Goal: Task Accomplishment & Management: Manage account settings

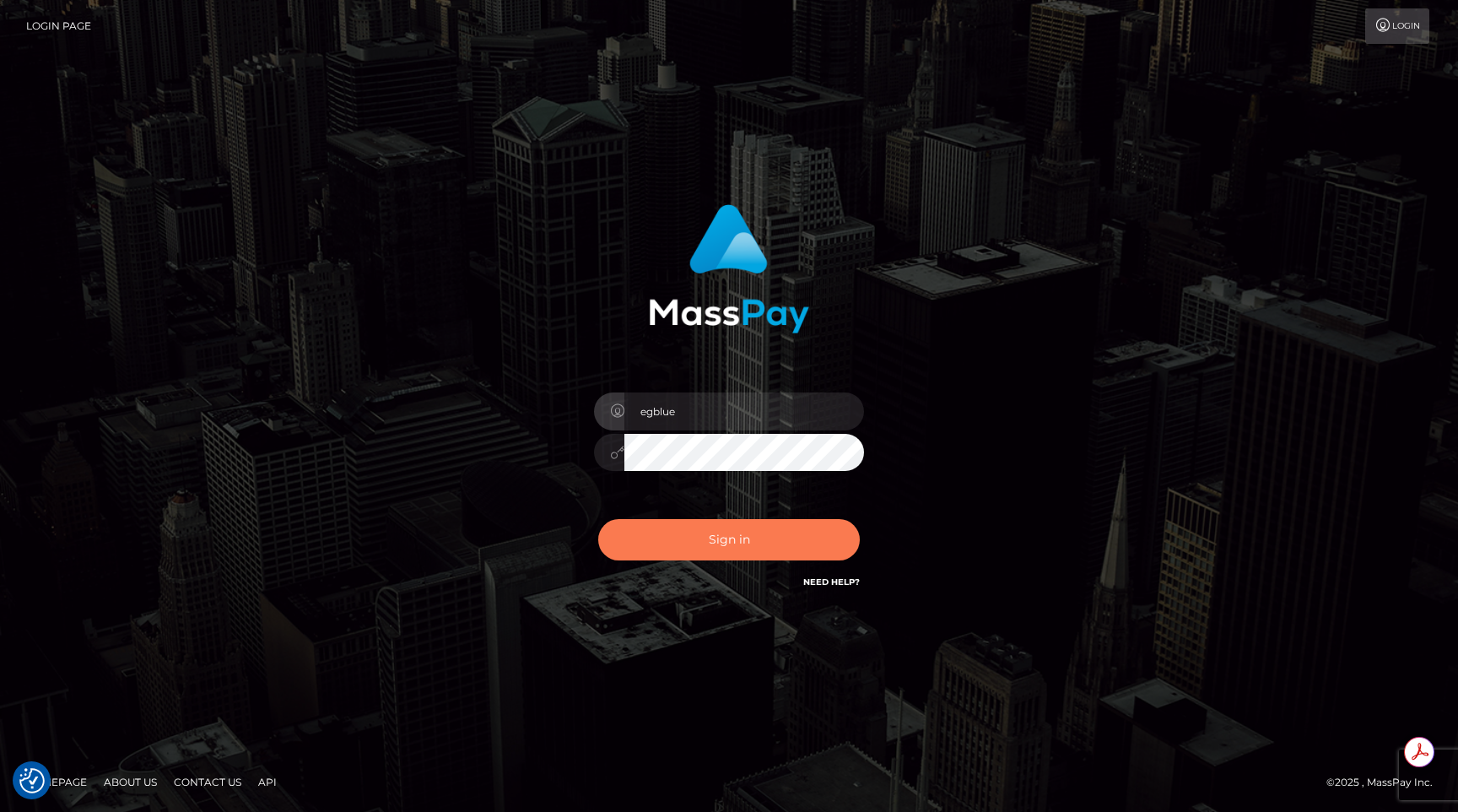
click at [736, 546] on button "Sign in" at bounding box center [729, 539] width 262 height 41
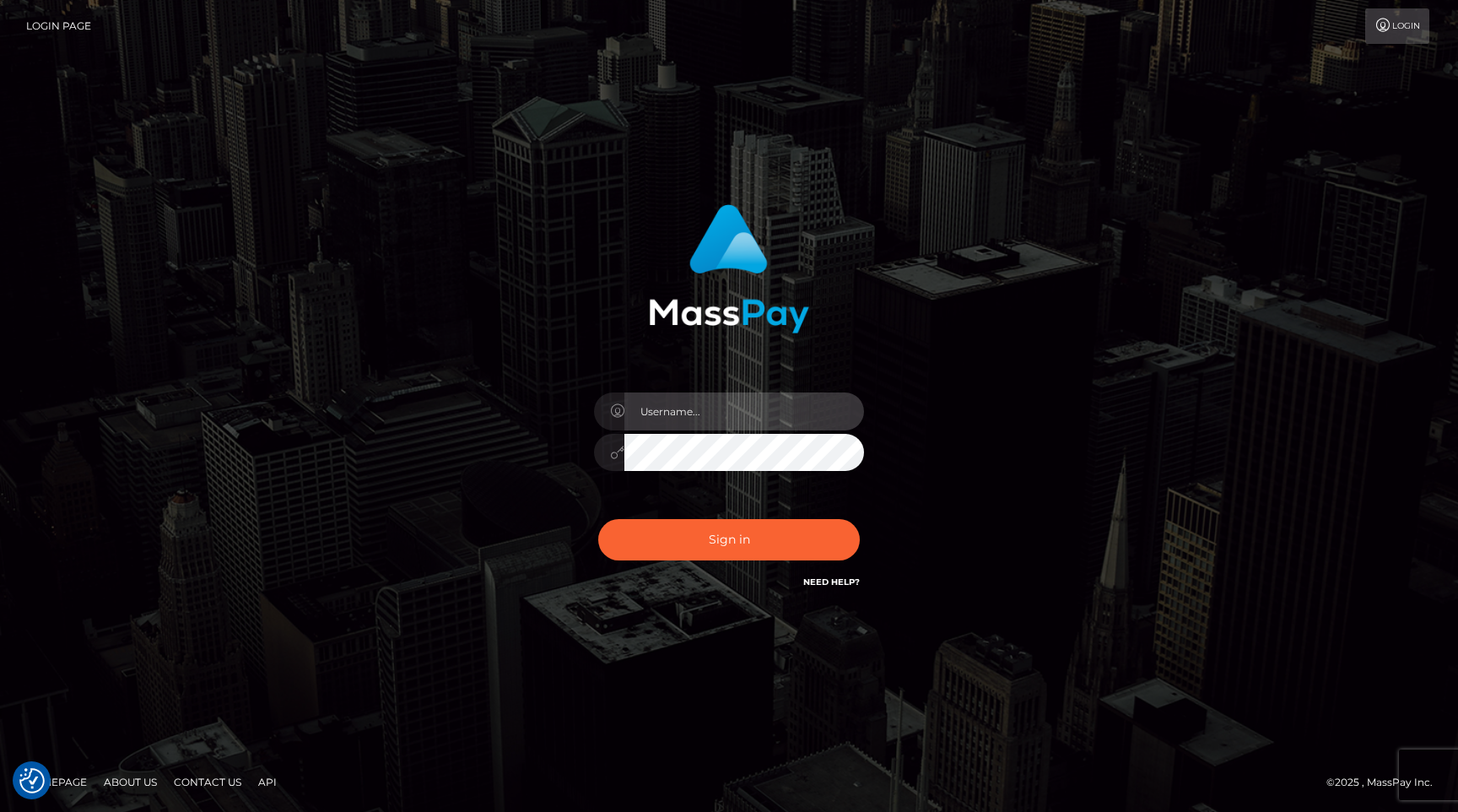
type input "egblue"
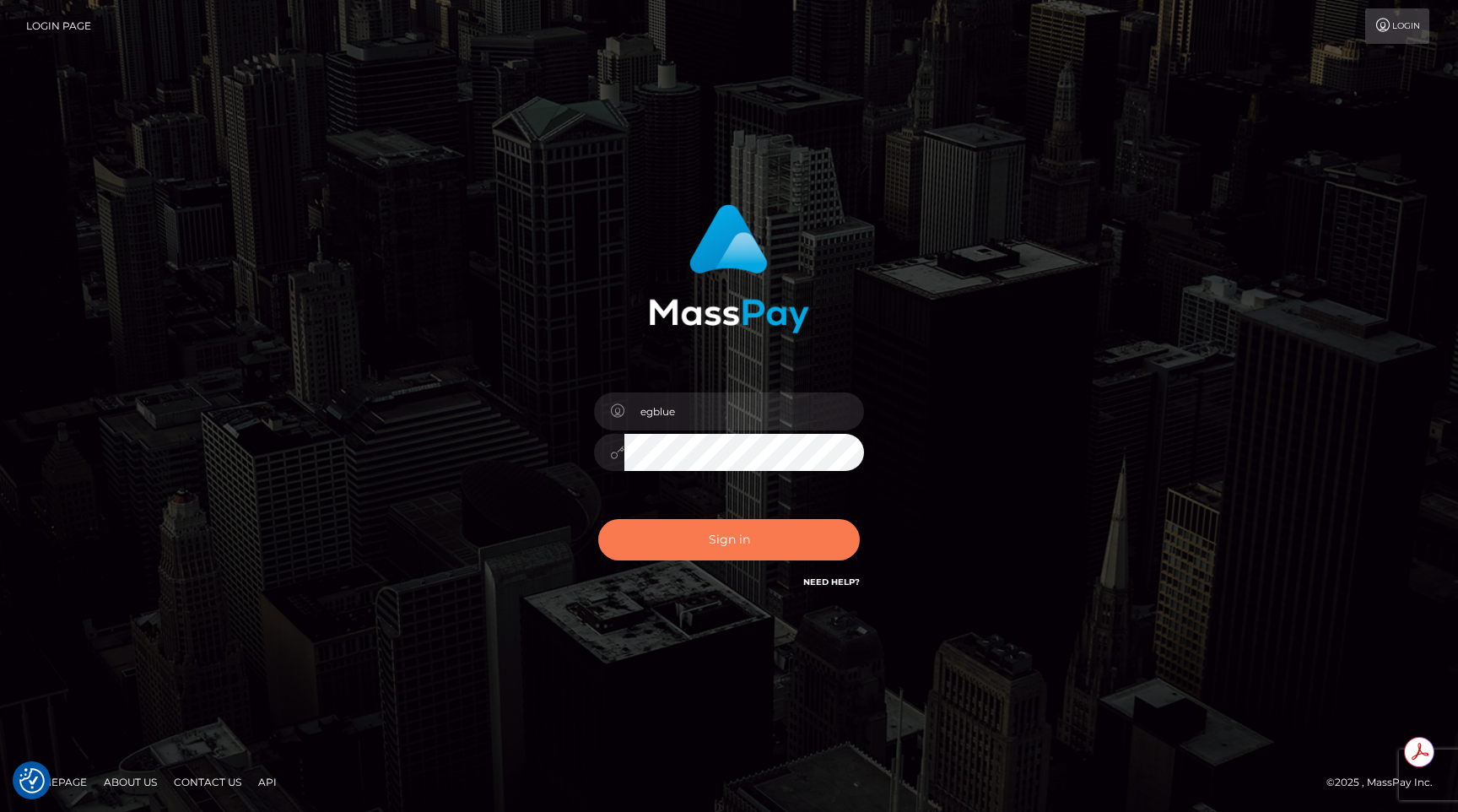
click at [736, 546] on button "Sign in" at bounding box center [729, 539] width 262 height 41
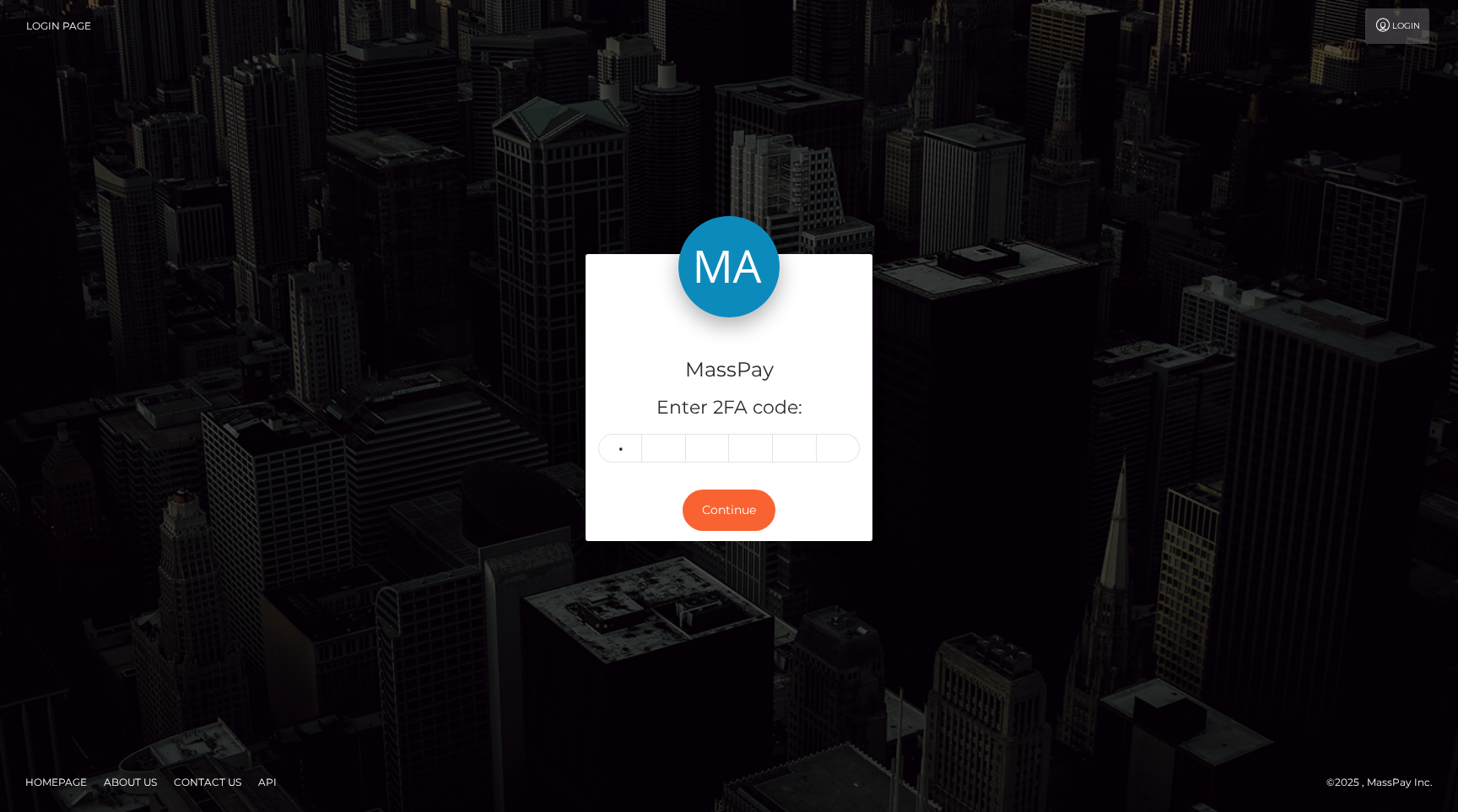
type input "0"
type input "8"
type input "1"
type input "2"
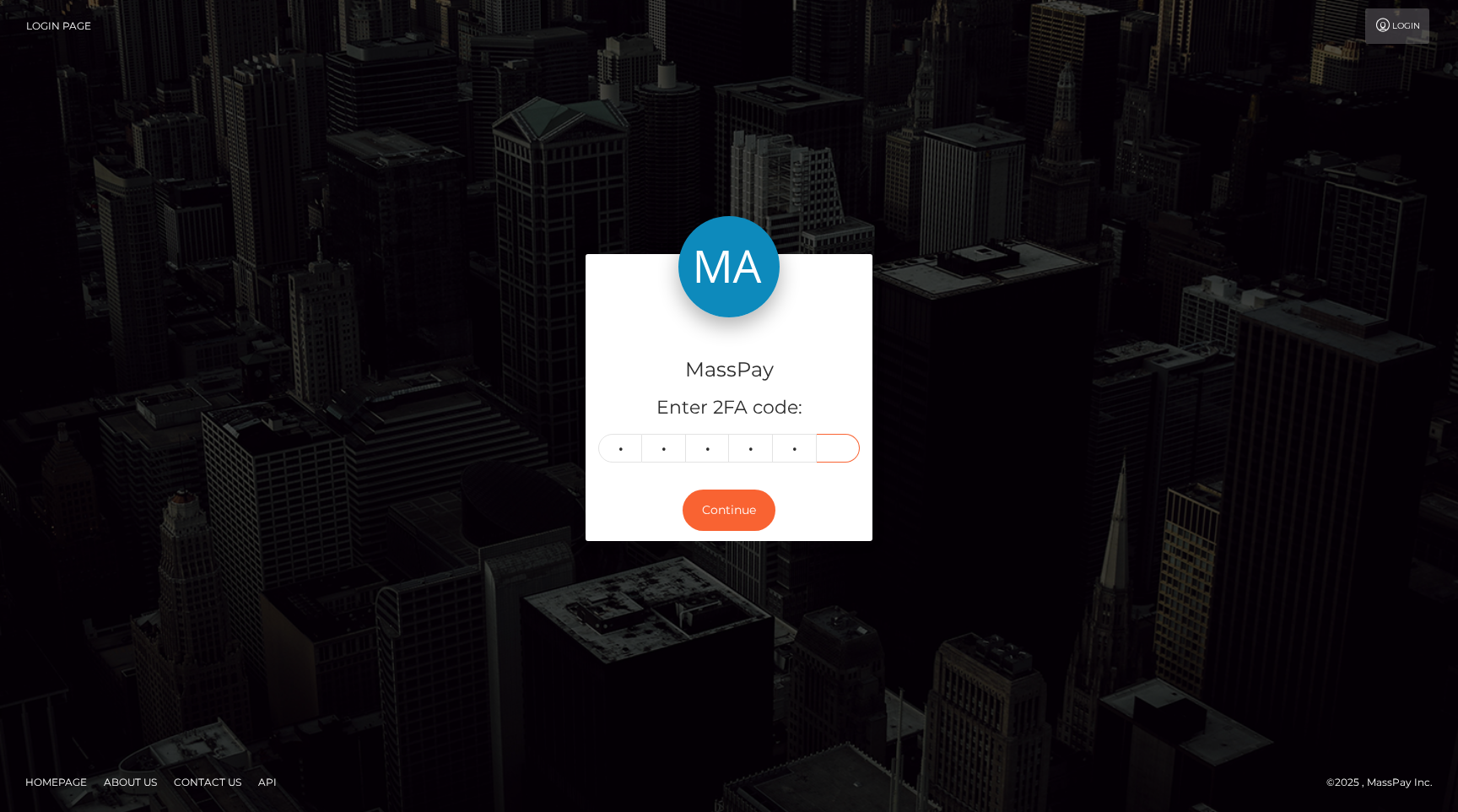
type input "2"
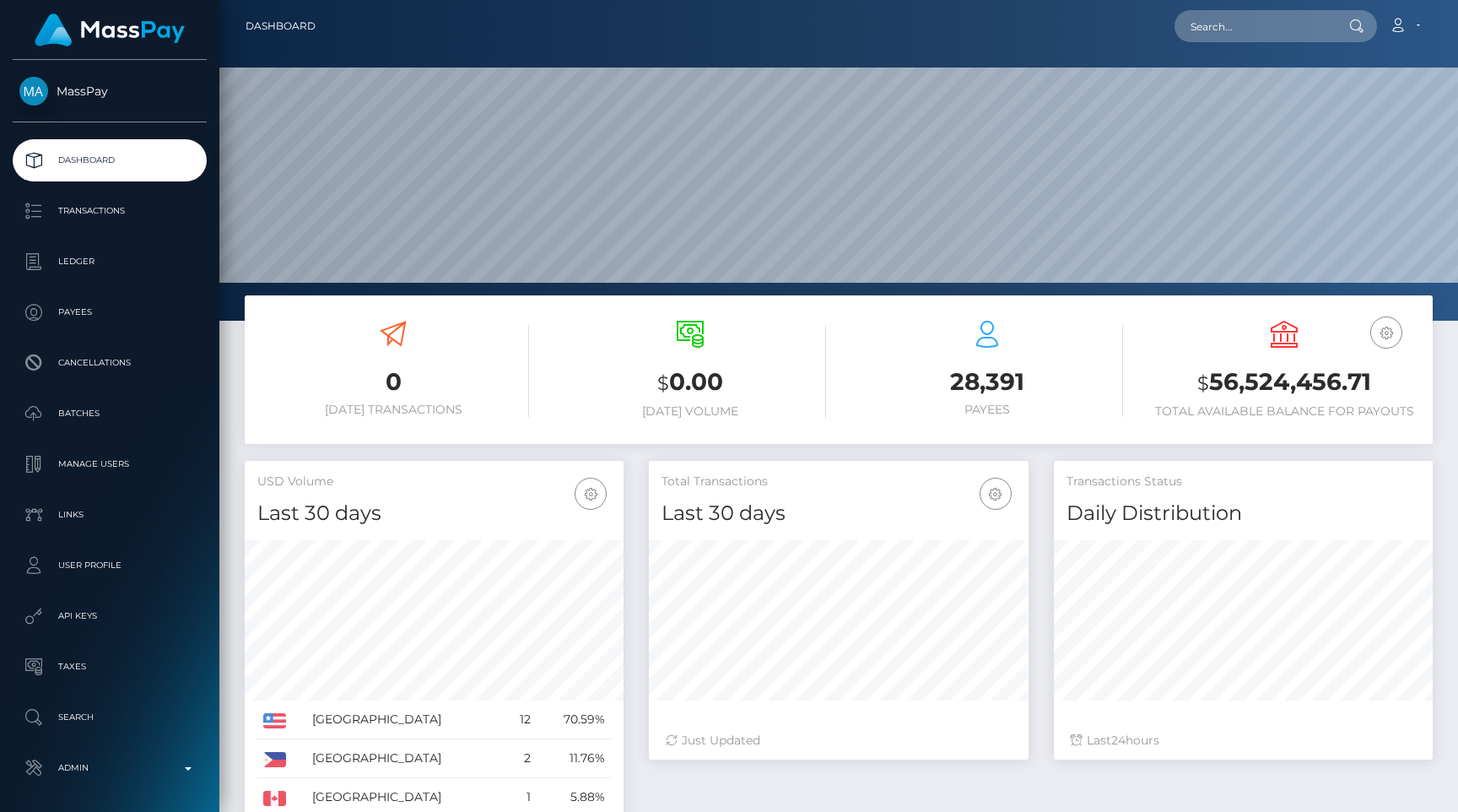
scroll to position [298, 379]
drag, startPoint x: 1255, startPoint y: 25, endPoint x: 1120, endPoint y: 23, distance: 135.0
click at [1120, 23] on div "porev_0vVNa7fbHcVA Loading... Loading... Account Edit Profile Logout" at bounding box center [880, 27] width 1102 height 36
click at [1229, 26] on input "porev_0vVNa7fbHcVA" at bounding box center [1254, 26] width 159 height 32
paste input "gnHDC6FAwCGs"
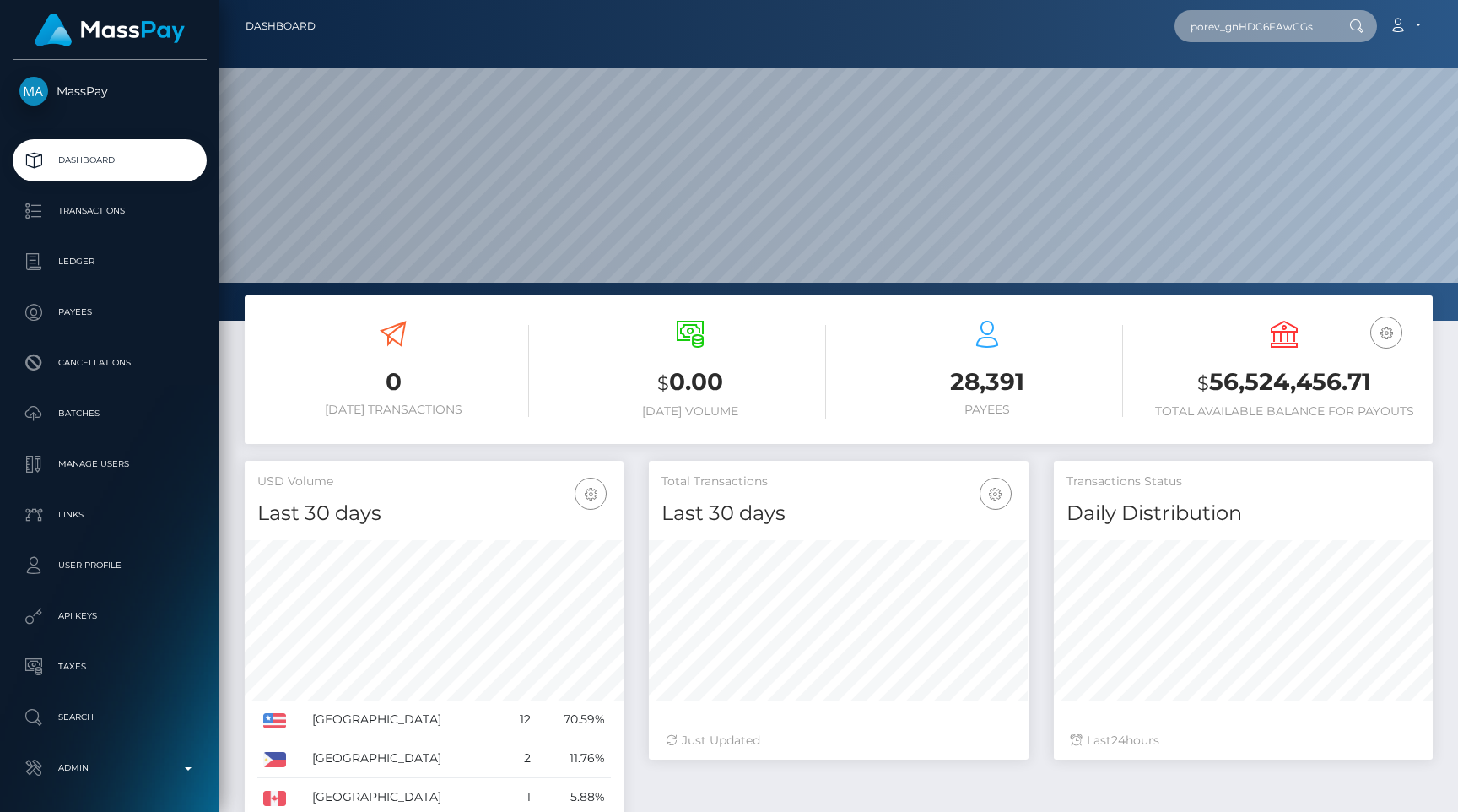
scroll to position [0, 3]
type input "porev_gnHDC6FAwCGs"
